Goal: Information Seeking & Learning: Check status

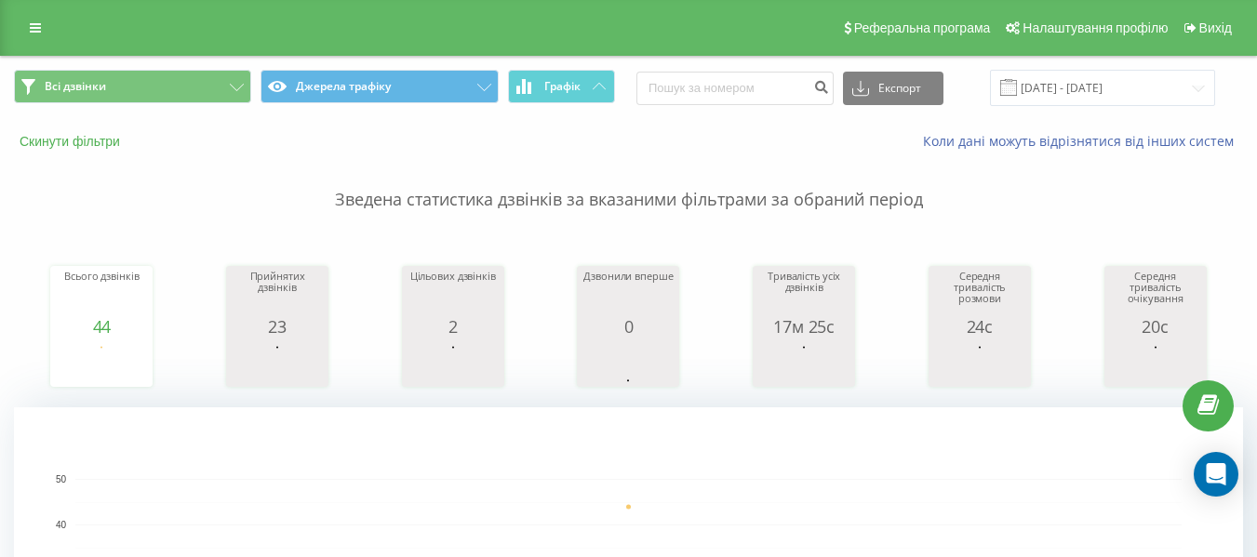
click at [67, 138] on button "Скинути фільтри" at bounding box center [71, 141] width 115 height 17
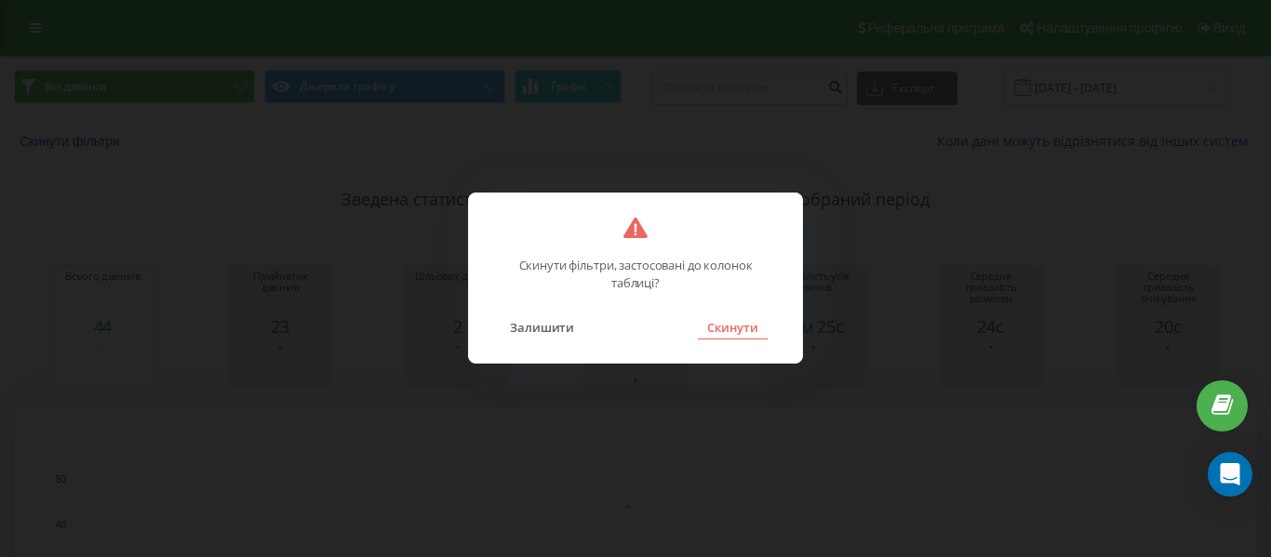
click at [751, 329] on button "Скинути" at bounding box center [733, 327] width 70 height 24
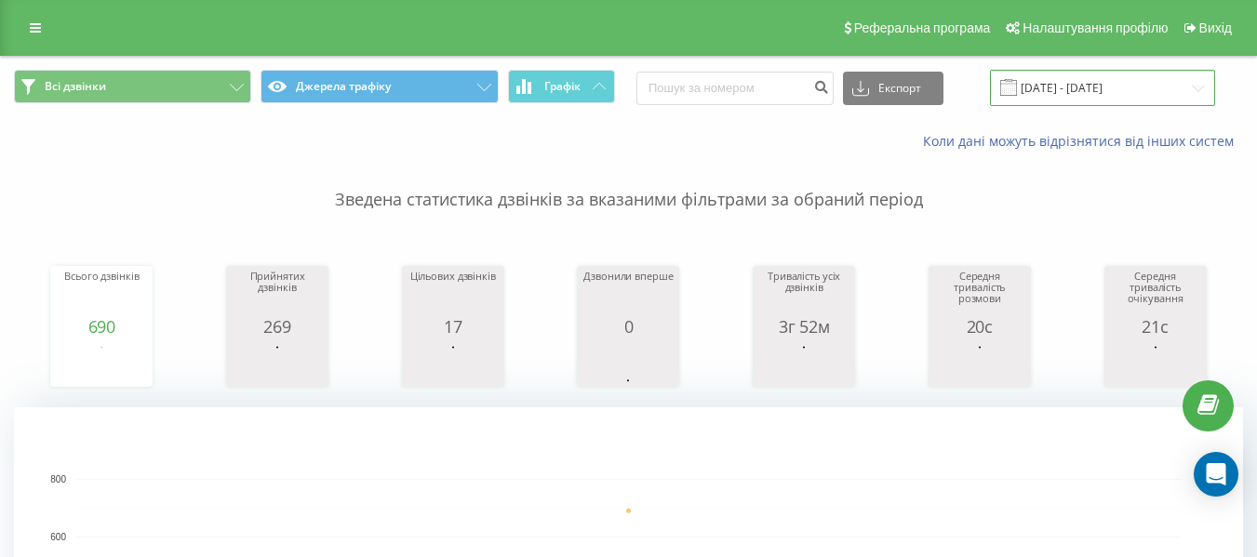
click at [1094, 88] on input "[DATE] - [DATE]" at bounding box center [1102, 88] width 225 height 36
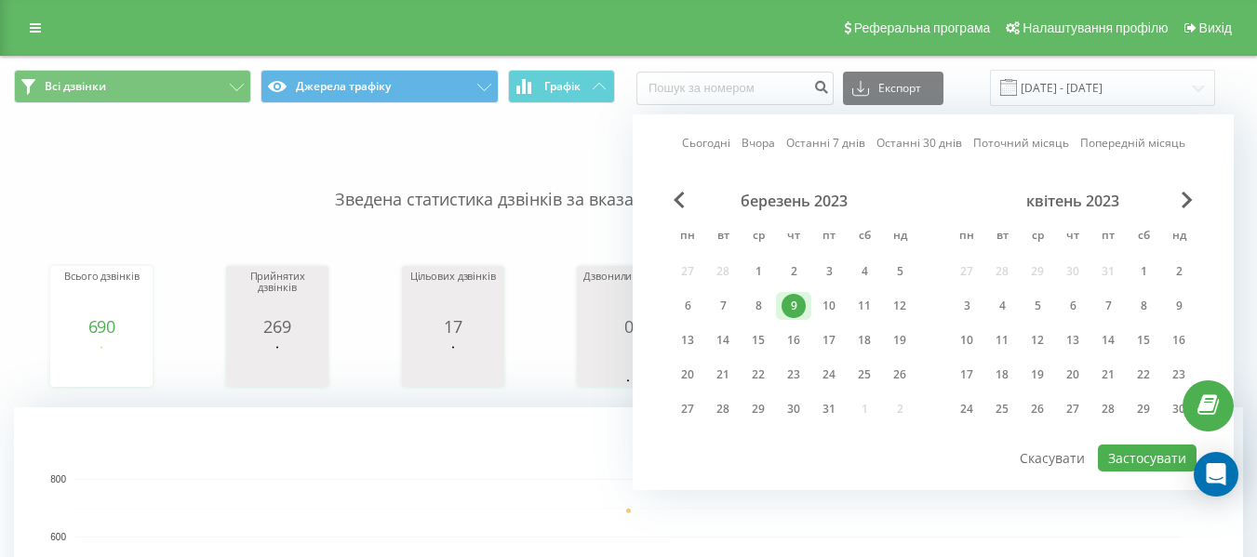
click at [885, 146] on link "Останні 30 днів" at bounding box center [920, 143] width 86 height 18
click at [1129, 458] on button "Застосувати" at bounding box center [1147, 458] width 99 height 27
type input "[DATE] - [DATE]"
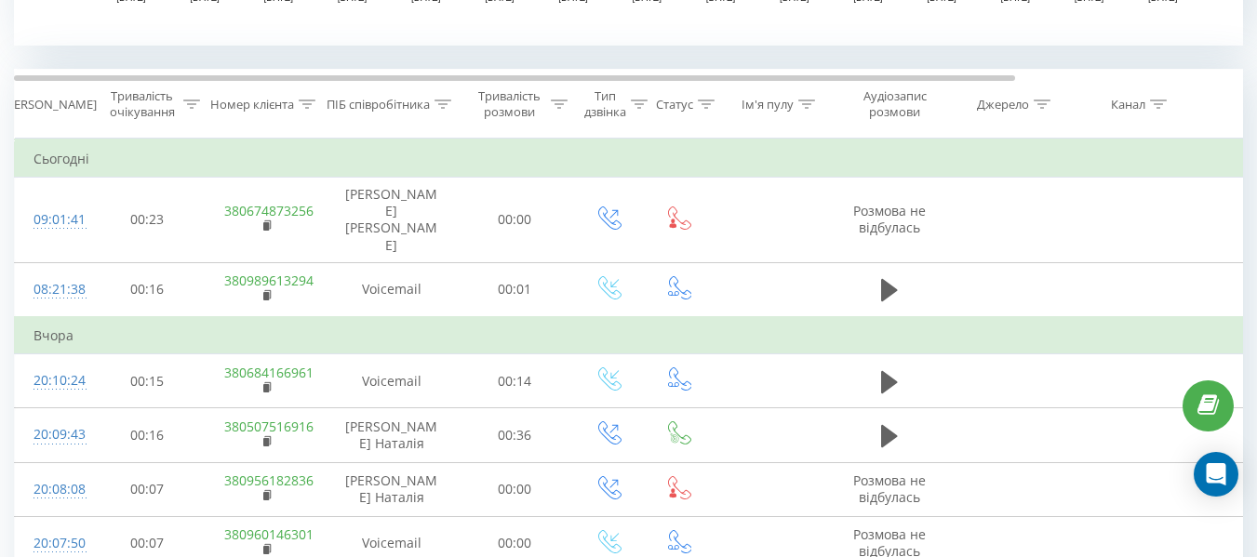
scroll to position [745, 0]
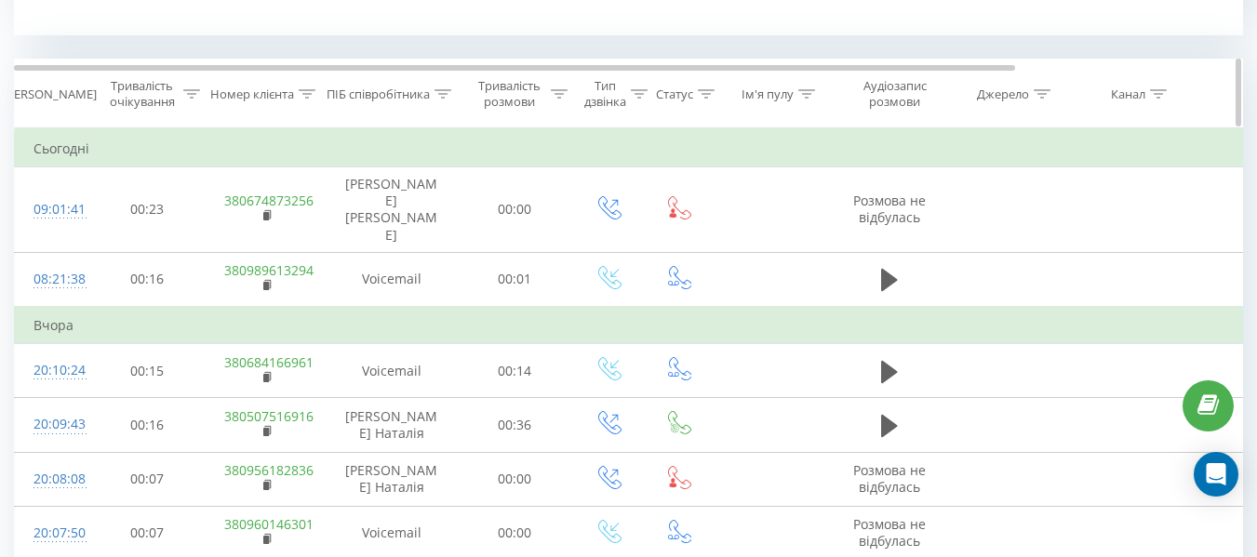
click at [305, 92] on icon at bounding box center [307, 93] width 17 height 9
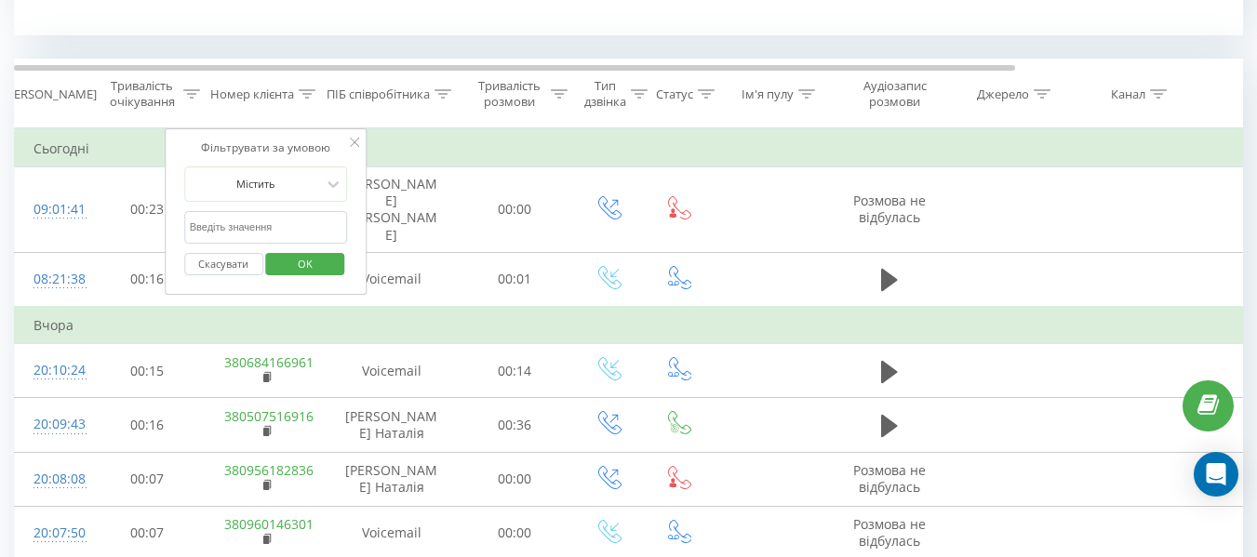
click at [257, 239] on input "text" at bounding box center [266, 227] width 164 height 33
paste input "068) [PHONE_NUMBER]"
click at [214, 225] on input "068) [PHONE_NUMBER]" at bounding box center [266, 227] width 164 height 33
click at [231, 223] on input "068416-69-61" at bounding box center [266, 227] width 164 height 33
click at [229, 226] on input "068416-69-61" at bounding box center [266, 227] width 164 height 33
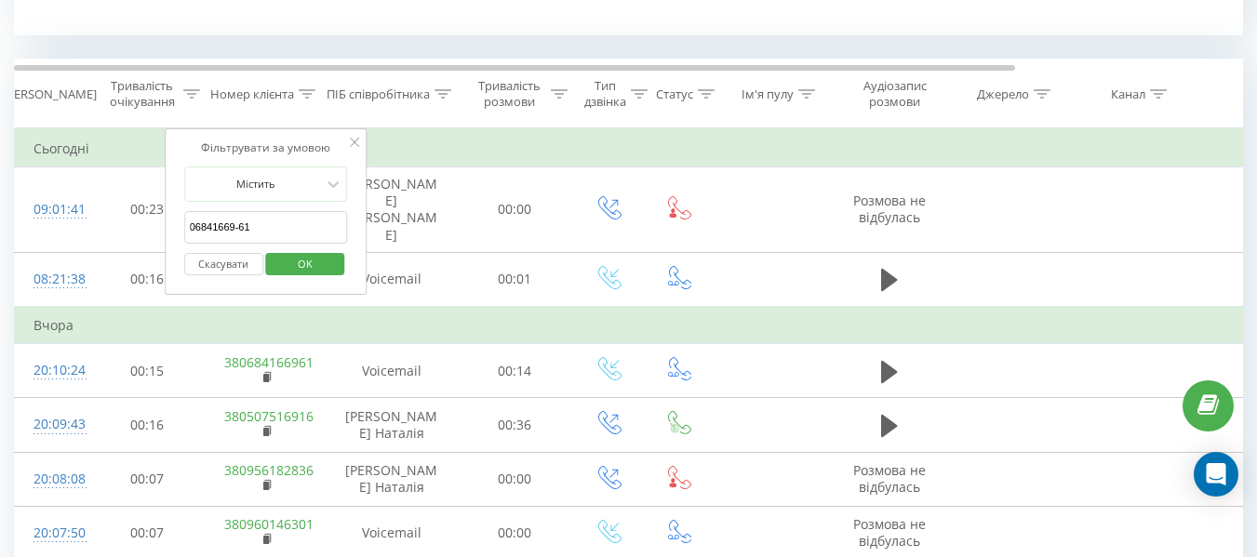
click at [238, 228] on input "06841669-61" at bounding box center [266, 227] width 164 height 33
type input "0684166961"
click at [270, 255] on button "OK" at bounding box center [305, 264] width 79 height 23
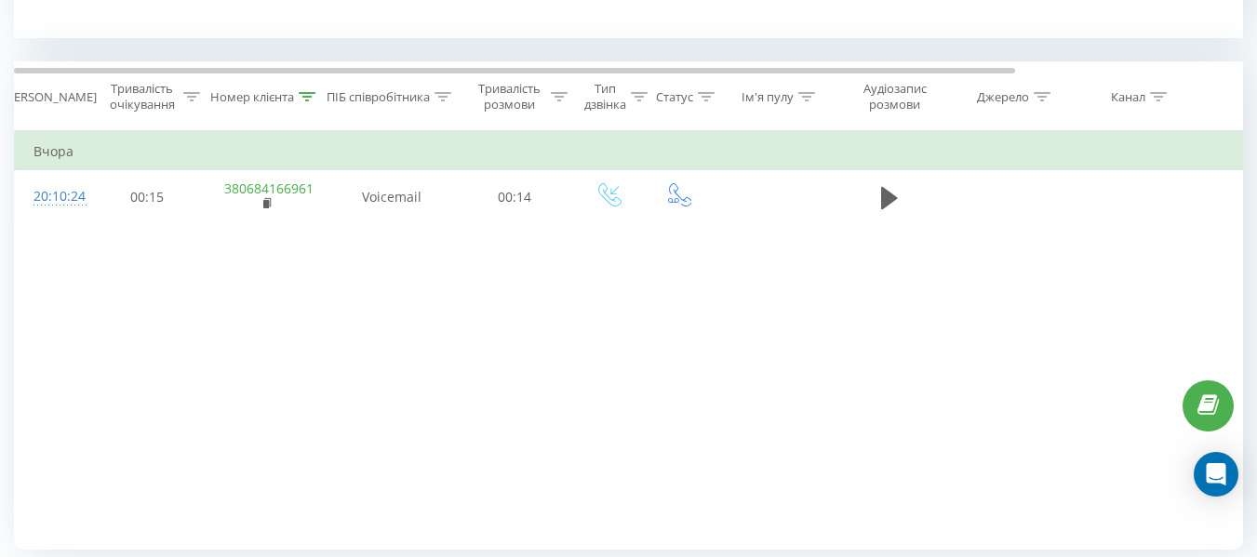
scroll to position [804, 0]
